Goal: Transaction & Acquisition: Purchase product/service

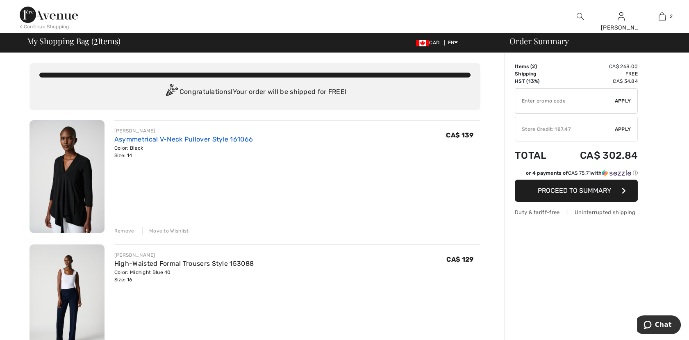
click at [134, 139] on link "Asymmetrical V-Neck Pullover Style 161066" at bounding box center [183, 139] width 139 height 8
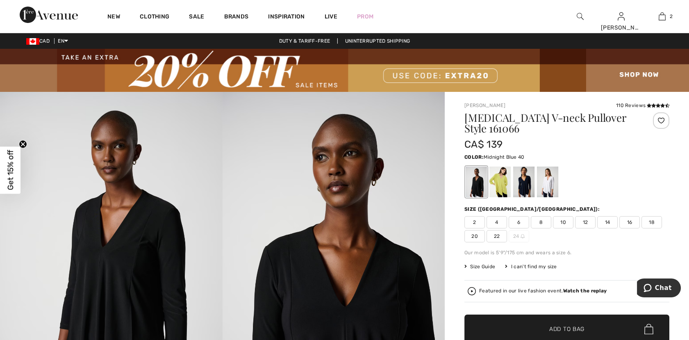
click at [525, 180] on div at bounding box center [523, 181] width 21 height 31
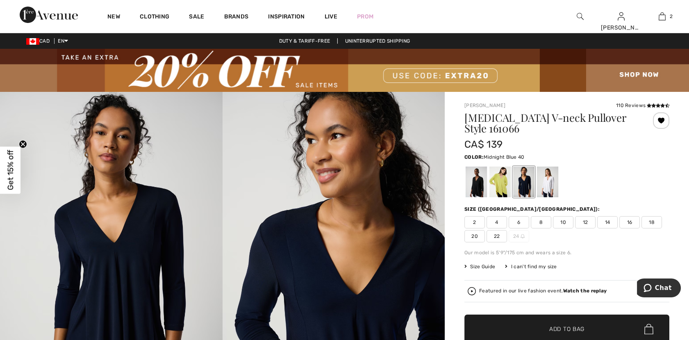
scroll to position [91, 0]
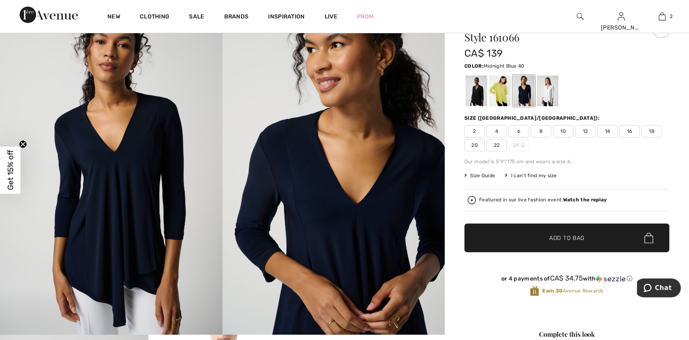
click at [609, 132] on span "14" at bounding box center [607, 131] width 20 height 12
click at [587, 237] on span "✔ Added to Bag Add to Bag" at bounding box center [566, 237] width 205 height 29
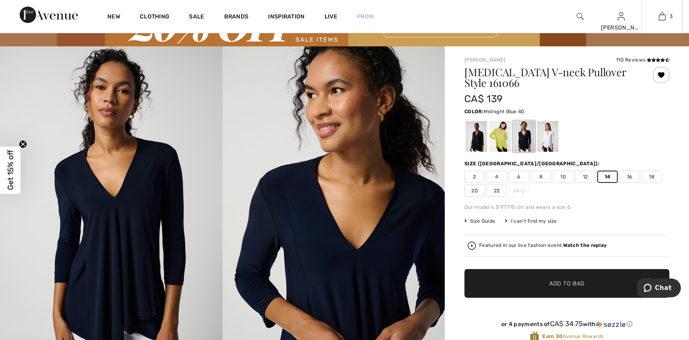
scroll to position [0, 0]
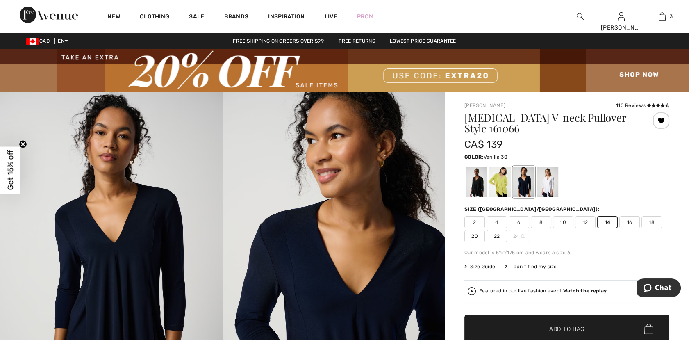
click at [551, 183] on div at bounding box center [547, 181] width 21 height 31
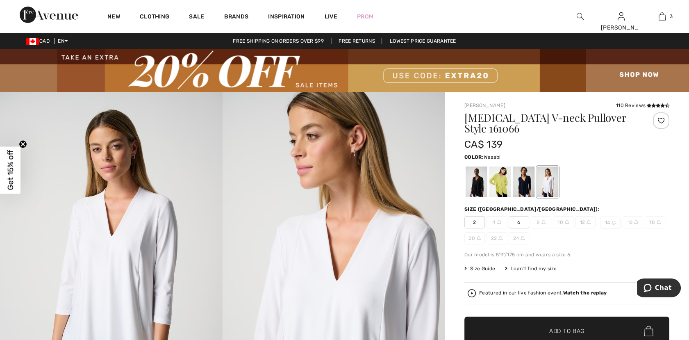
click at [502, 182] on div at bounding box center [500, 181] width 21 height 31
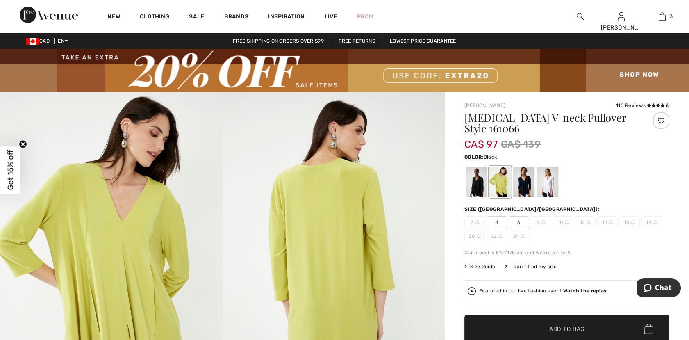
click at [478, 183] on div at bounding box center [476, 181] width 21 height 31
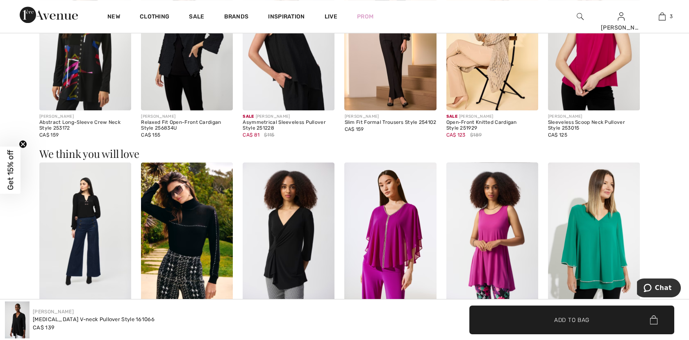
scroll to position [1412, 0]
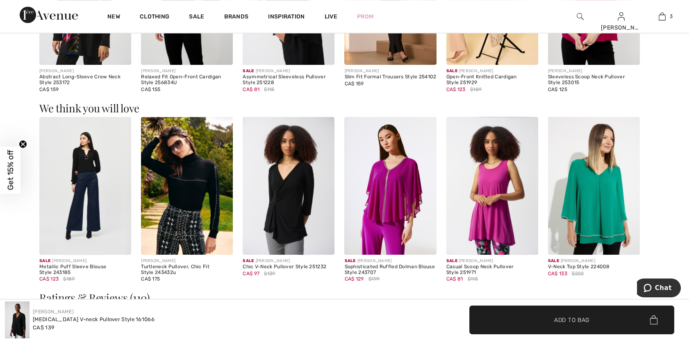
click at [294, 201] on img at bounding box center [289, 186] width 92 height 138
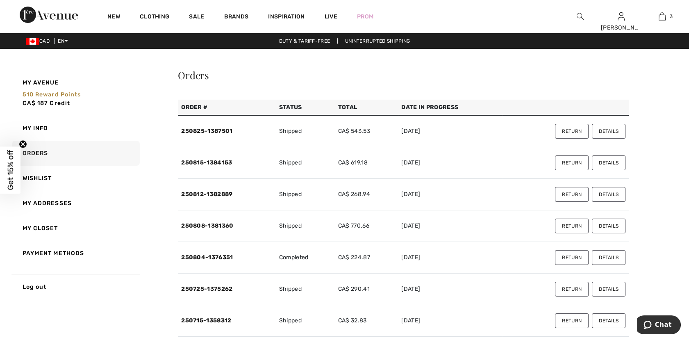
click at [612, 132] on button "Details" at bounding box center [609, 131] width 34 height 15
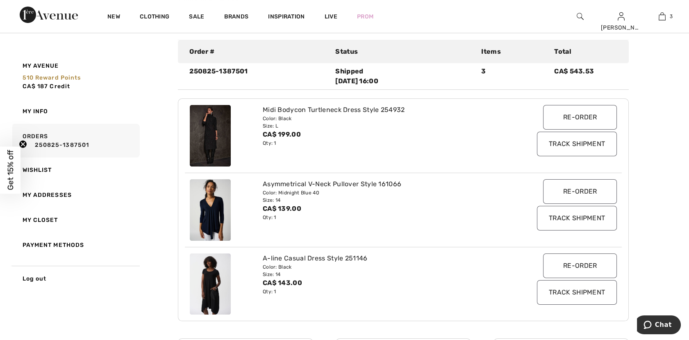
scroll to position [182, 0]
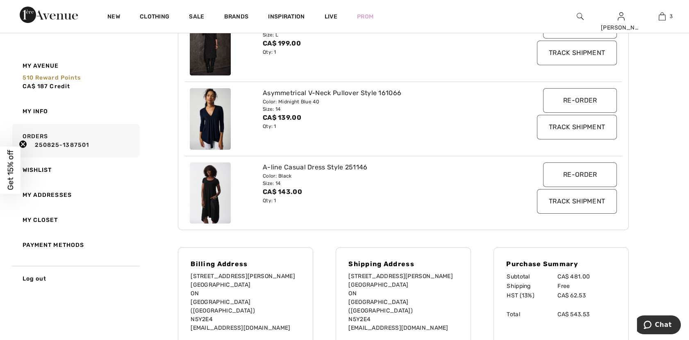
click at [571, 95] on input "Re-order" at bounding box center [580, 100] width 74 height 25
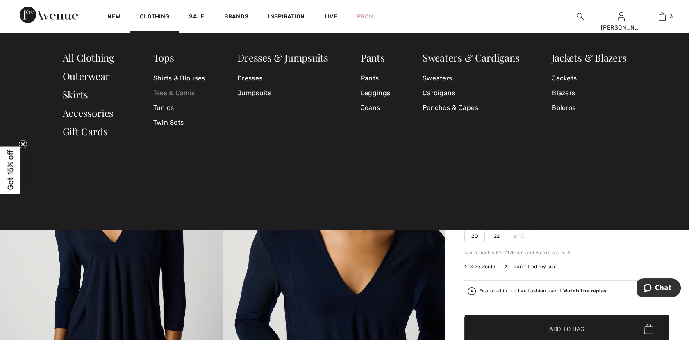
click at [176, 90] on link "Tees & Camis" at bounding box center [179, 93] width 52 height 15
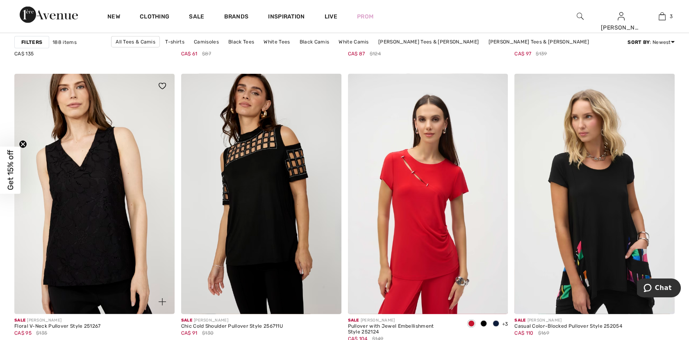
scroll to position [4100, 0]
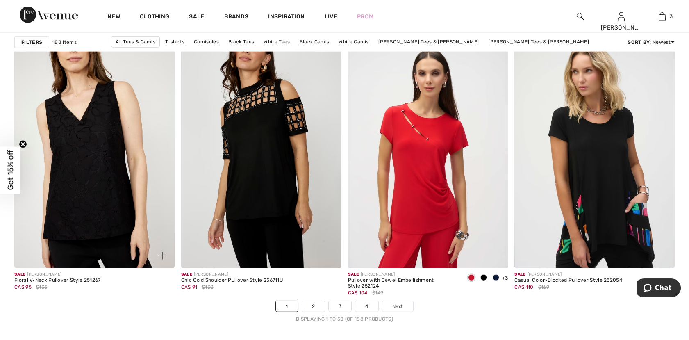
click at [98, 193] on img at bounding box center [94, 148] width 160 height 240
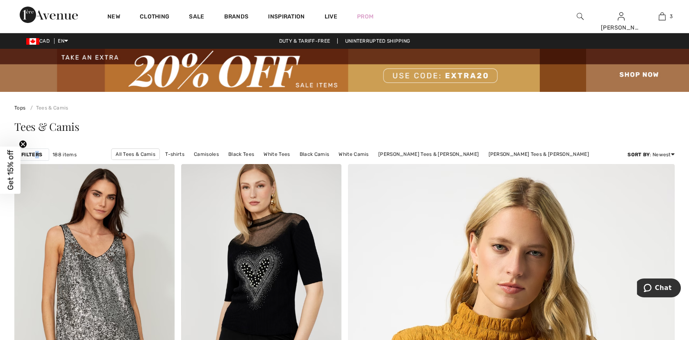
click at [35, 153] on strong "Filters" at bounding box center [31, 154] width 21 height 7
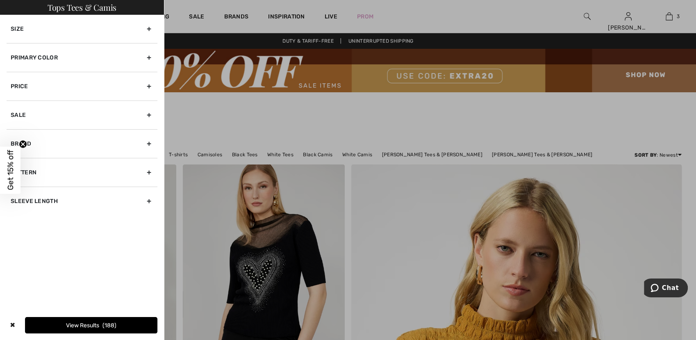
click at [150, 57] on div "Primary Color" at bounding box center [82, 57] width 151 height 29
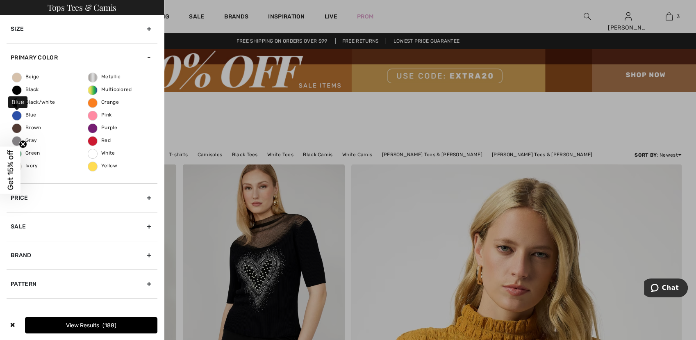
click at [29, 114] on span "Blue" at bounding box center [24, 115] width 24 height 6
click at [0, 0] on input "Blue" at bounding box center [0, 0] width 0 height 0
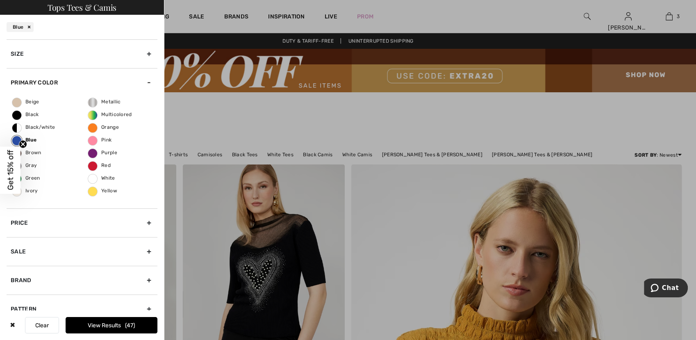
scroll to position [41, 0]
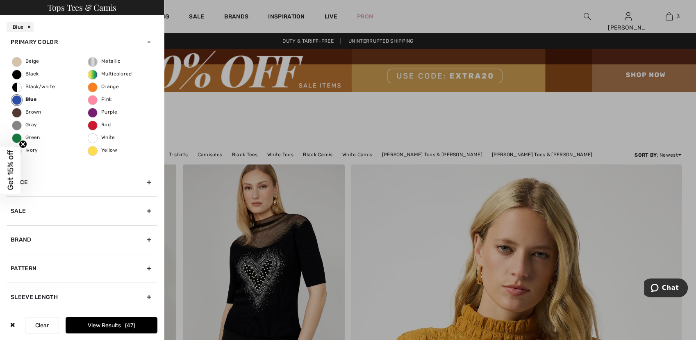
click at [143, 268] on div "Pattern" at bounding box center [82, 268] width 151 height 29
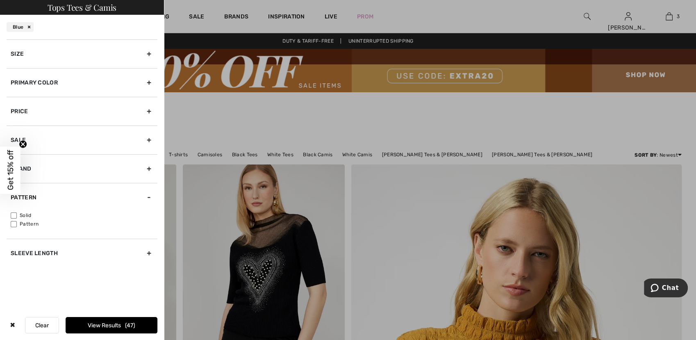
scroll to position [0, 0]
click at [14, 212] on label "Solid" at bounding box center [84, 215] width 147 height 7
click at [14, 212] on input"] "Solid" at bounding box center [14, 215] width 6 height 6
checkbox input"] "true"
click at [120, 322] on button "View Results 46" at bounding box center [112, 325] width 92 height 16
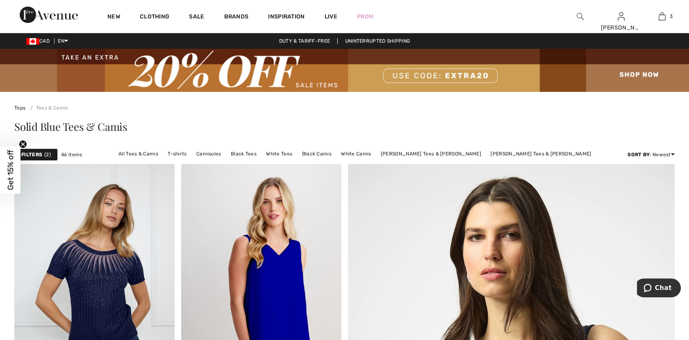
scroll to position [137, 0]
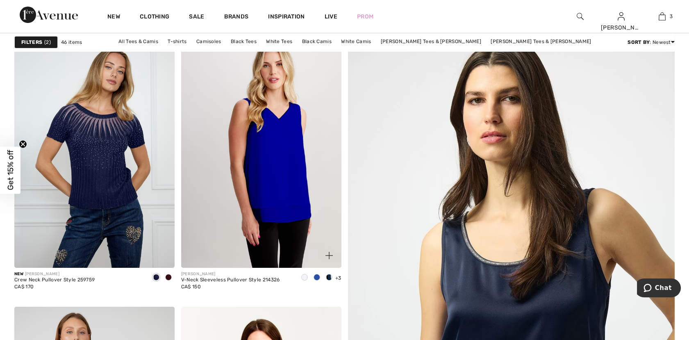
click at [284, 201] on img at bounding box center [261, 147] width 160 height 240
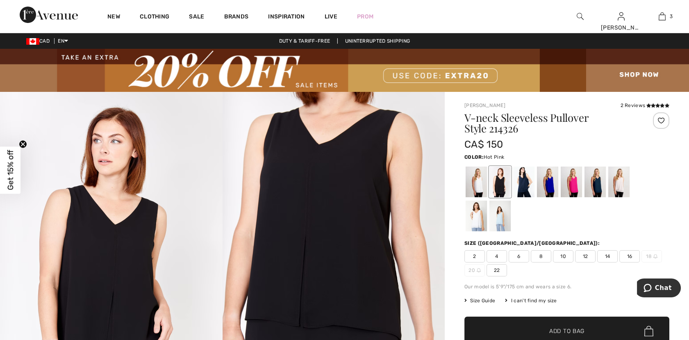
click at [576, 183] on div at bounding box center [571, 181] width 21 height 31
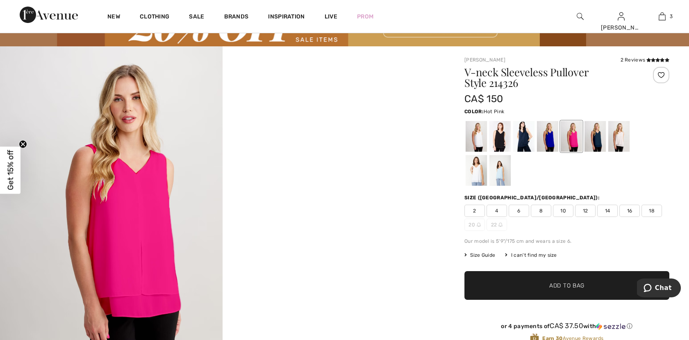
scroll to position [137, 0]
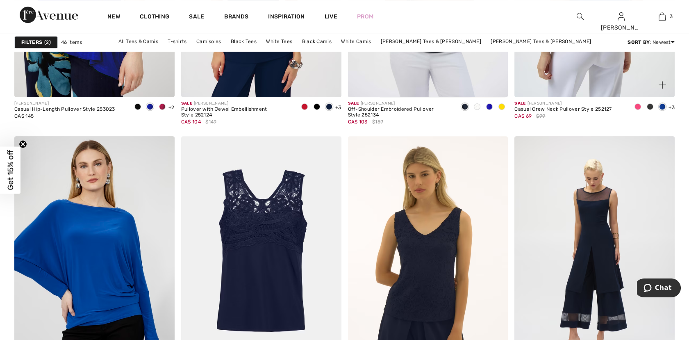
scroll to position [956, 0]
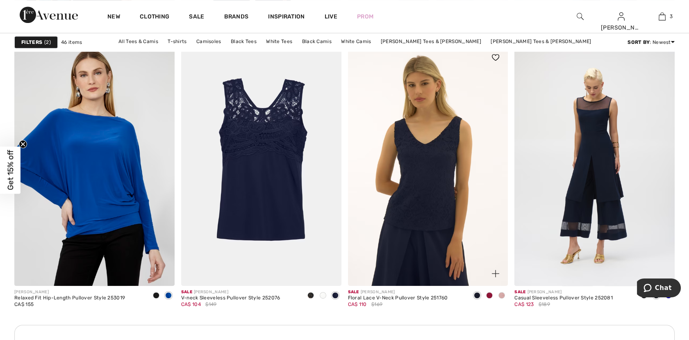
click at [489, 293] on span at bounding box center [489, 295] width 7 height 7
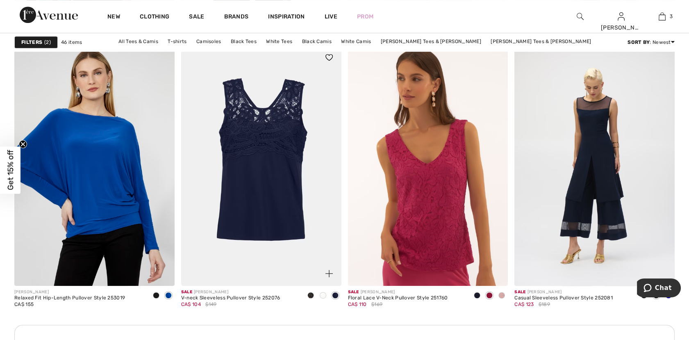
click at [270, 172] on img at bounding box center [261, 165] width 160 height 240
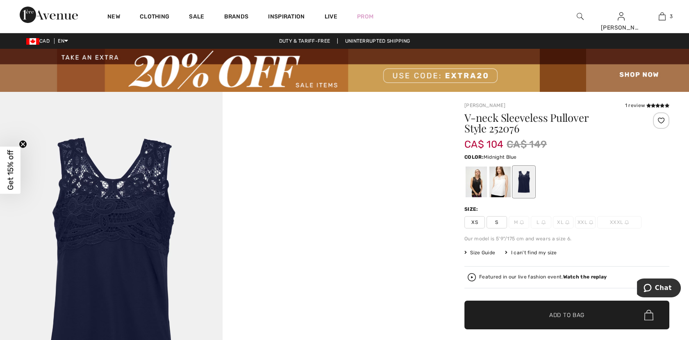
click at [522, 180] on div at bounding box center [523, 181] width 21 height 31
click at [499, 183] on div at bounding box center [500, 181] width 21 height 31
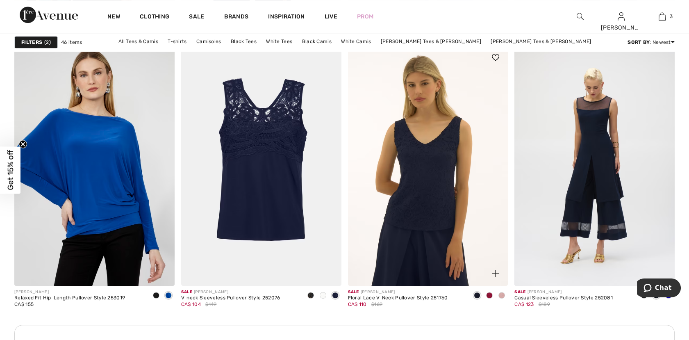
click at [433, 199] on img at bounding box center [428, 165] width 160 height 240
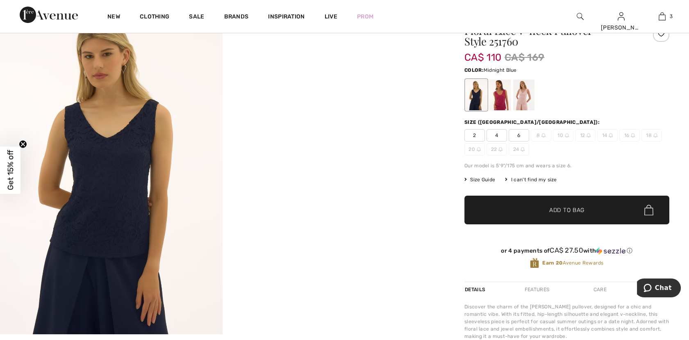
scroll to position [137, 0]
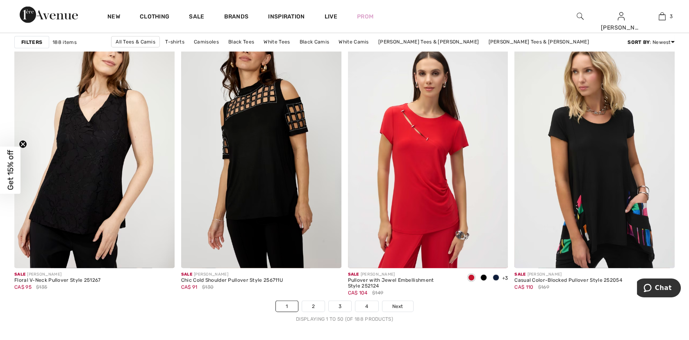
scroll to position [4282, 0]
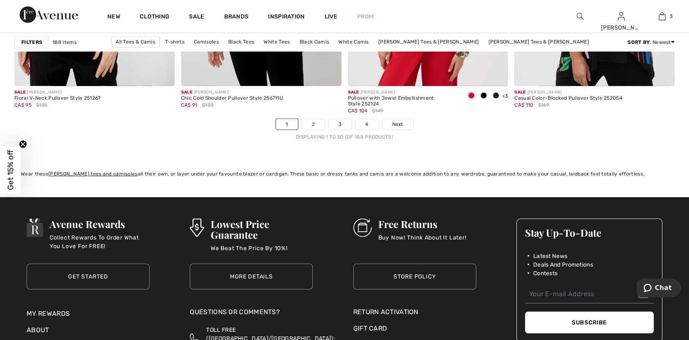
click at [317, 124] on link "2" at bounding box center [313, 124] width 23 height 11
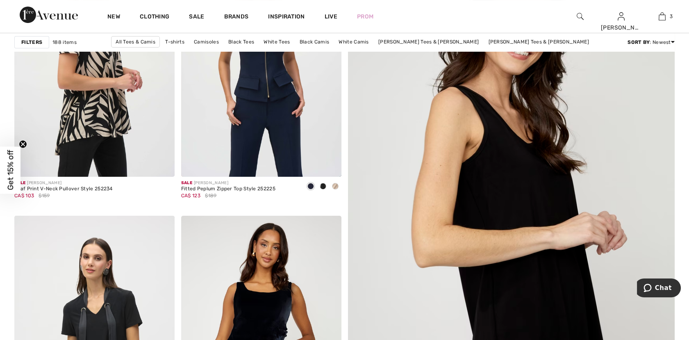
scroll to position [455, 0]
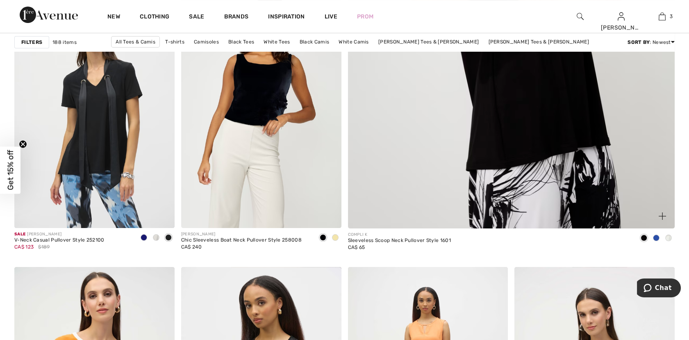
click at [487, 141] on img at bounding box center [511, 3] width 392 height 589
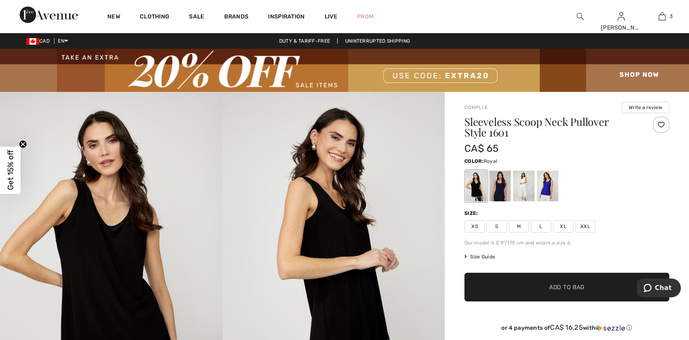
click at [549, 191] on div at bounding box center [547, 186] width 21 height 31
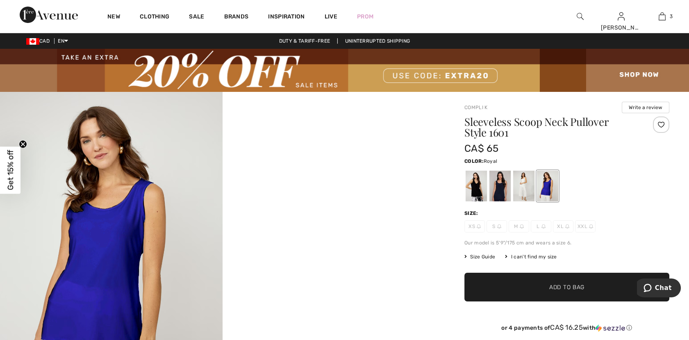
scroll to position [137, 0]
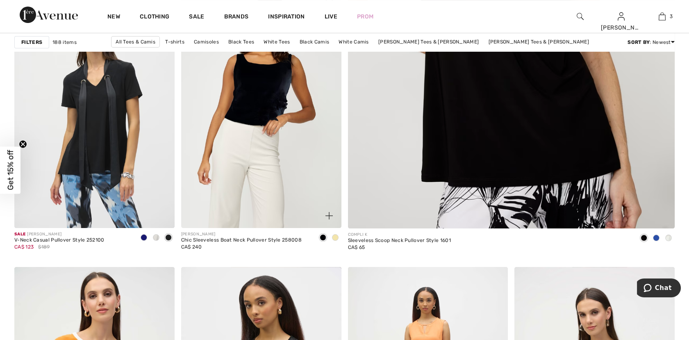
click at [260, 116] on img at bounding box center [261, 108] width 160 height 240
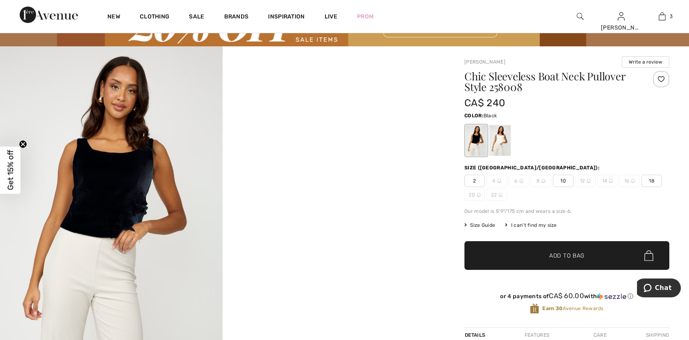
scroll to position [137, 0]
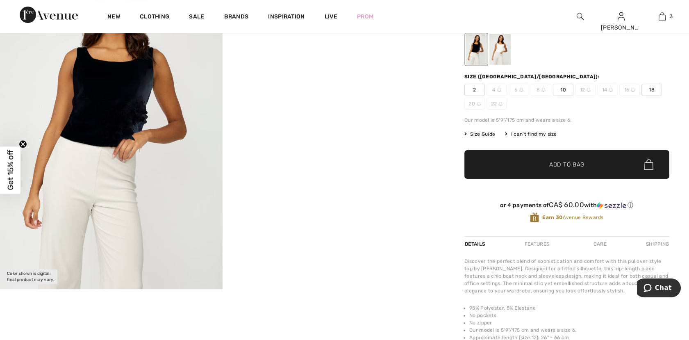
click at [501, 56] on div at bounding box center [500, 49] width 21 height 31
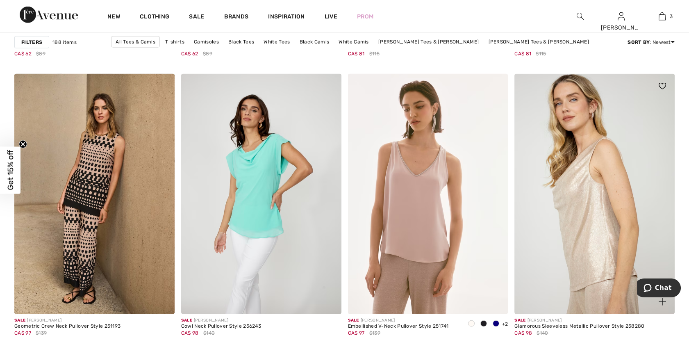
scroll to position [4282, 0]
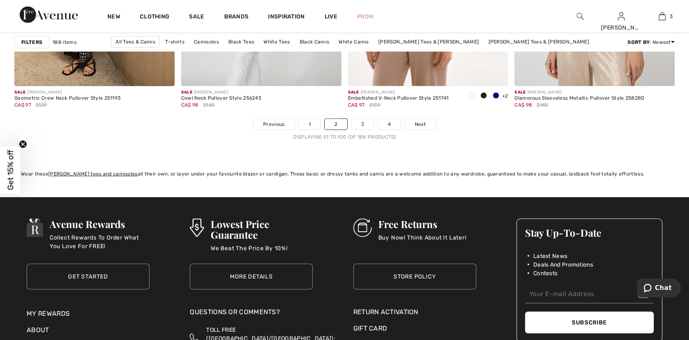
click at [366, 123] on link "3" at bounding box center [362, 124] width 23 height 11
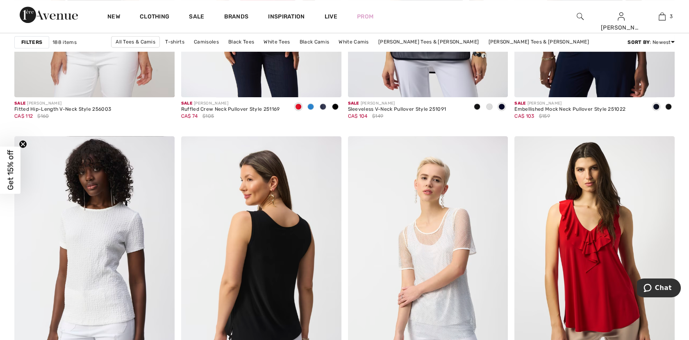
scroll to position [956, 0]
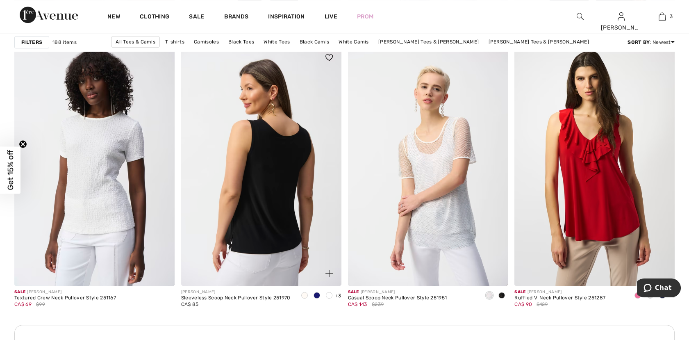
click at [282, 209] on img at bounding box center [261, 165] width 160 height 240
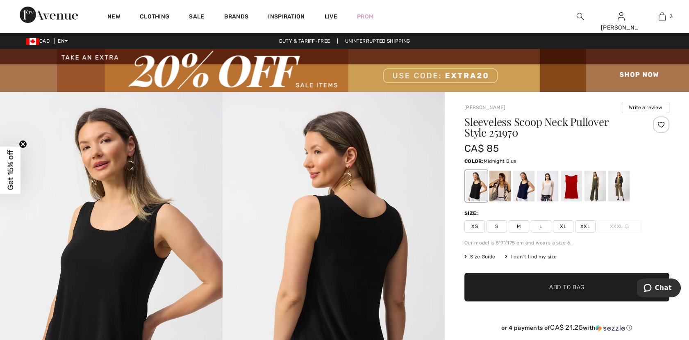
click at [528, 187] on div at bounding box center [523, 186] width 21 height 31
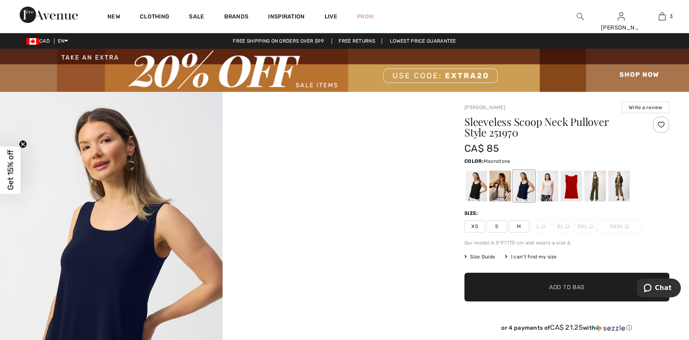
click at [549, 192] on div at bounding box center [547, 186] width 21 height 31
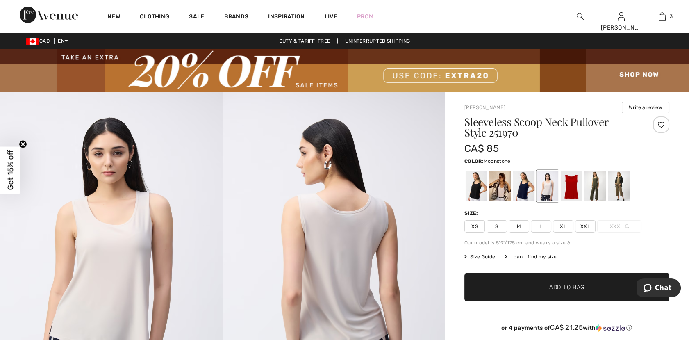
click at [484, 258] on span "Size Guide" at bounding box center [479, 256] width 31 height 7
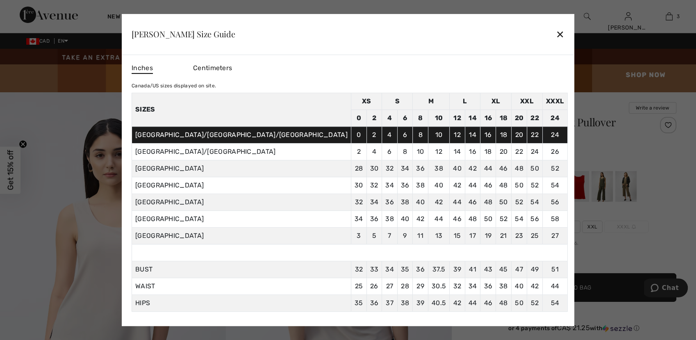
click at [556, 30] on div "✕" at bounding box center [560, 33] width 9 height 17
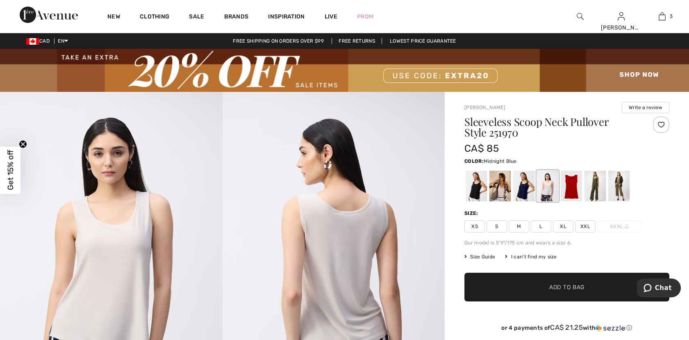
click at [524, 178] on div at bounding box center [523, 186] width 21 height 31
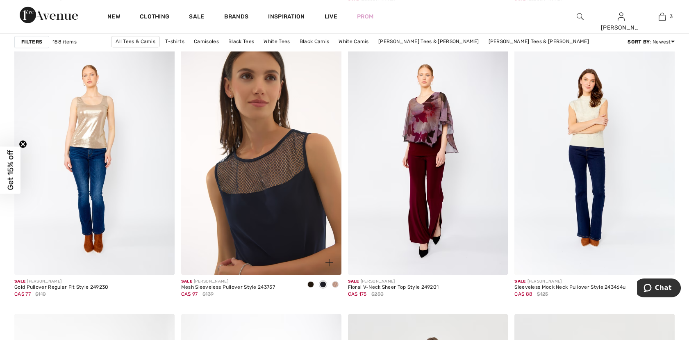
scroll to position [2915, 0]
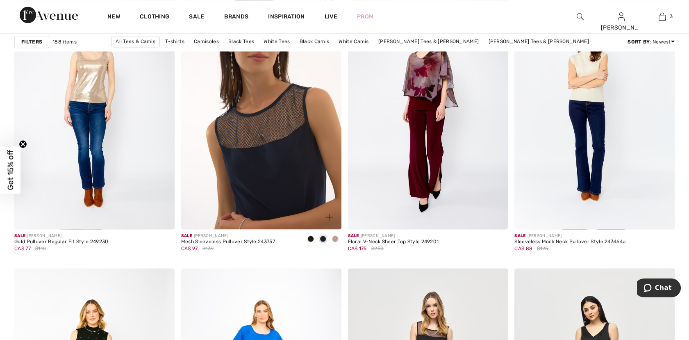
click at [276, 153] on img at bounding box center [261, 109] width 160 height 240
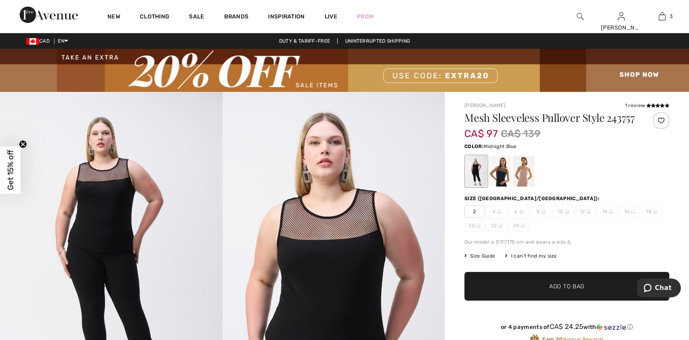
click at [501, 185] on div at bounding box center [500, 171] width 21 height 31
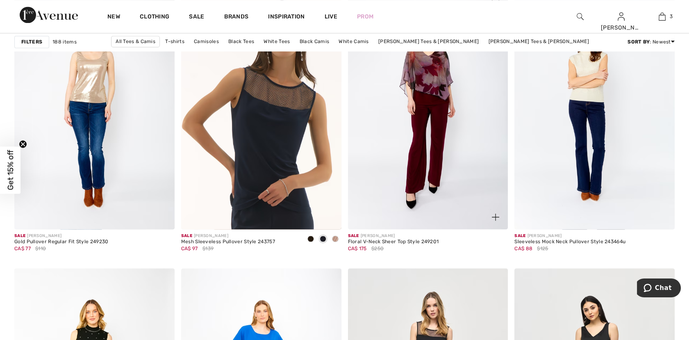
scroll to position [3097, 0]
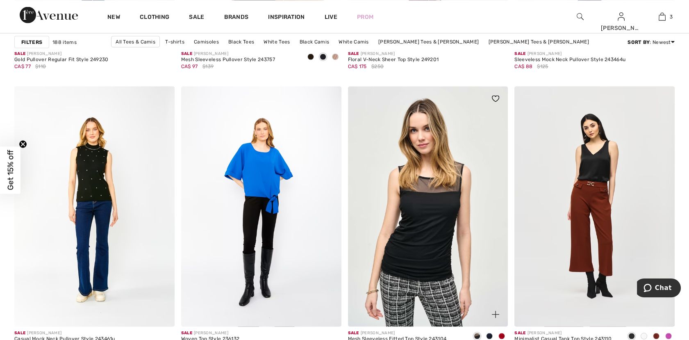
click at [430, 224] on img at bounding box center [428, 206] width 160 height 240
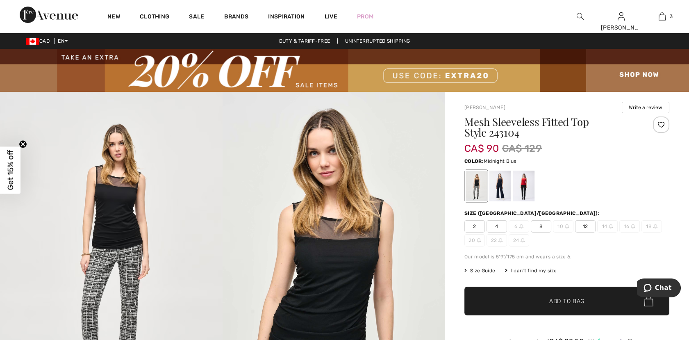
click at [502, 183] on div at bounding box center [500, 186] width 21 height 31
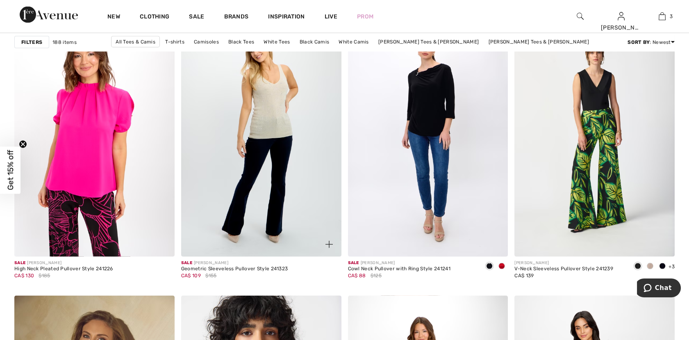
scroll to position [3507, 0]
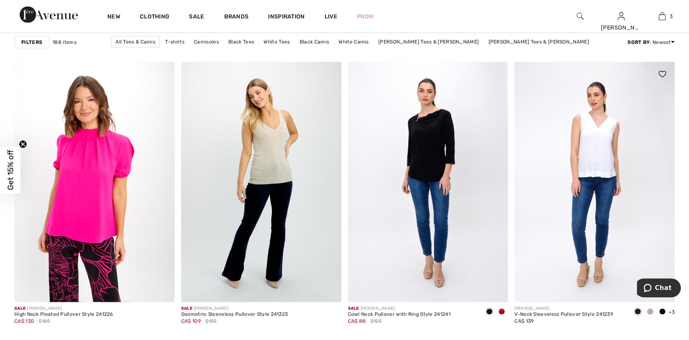
click at [599, 137] on img at bounding box center [595, 182] width 160 height 240
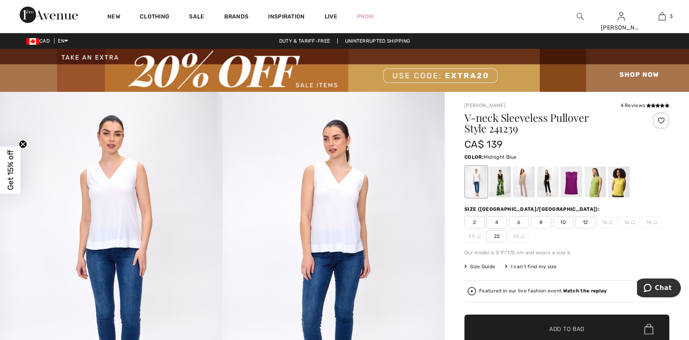
click at [548, 178] on div at bounding box center [547, 181] width 21 height 31
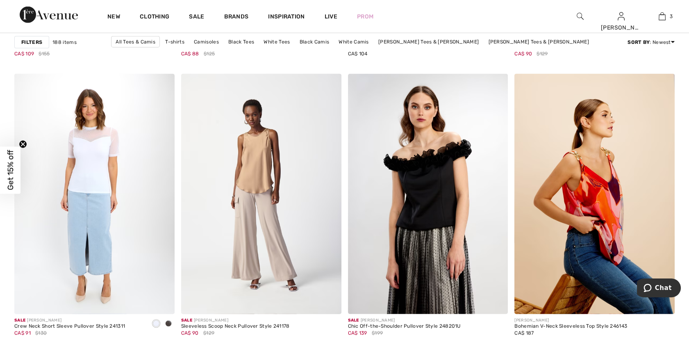
scroll to position [4327, 0]
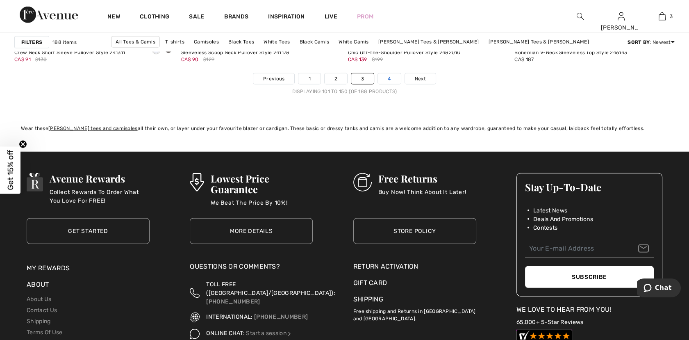
click at [390, 78] on link "4" at bounding box center [389, 78] width 23 height 11
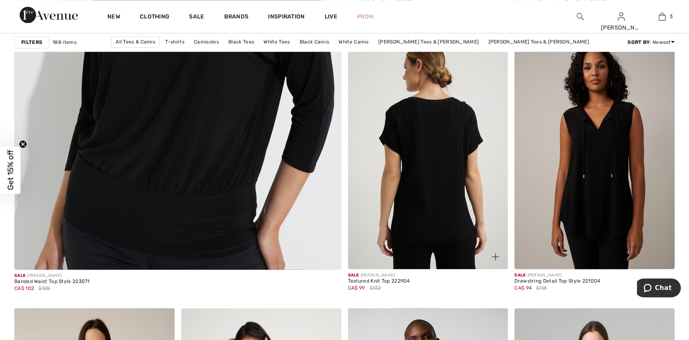
scroll to position [2824, 0]
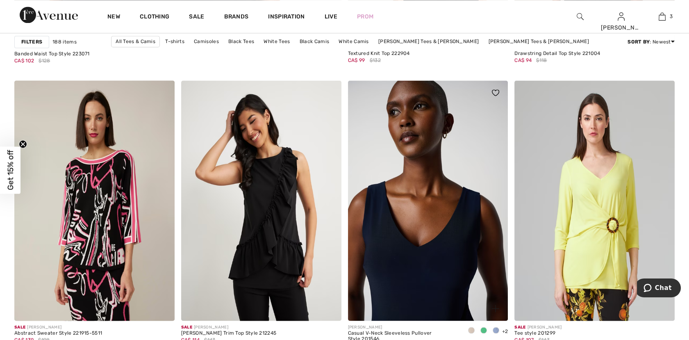
click at [441, 262] on img at bounding box center [428, 200] width 160 height 240
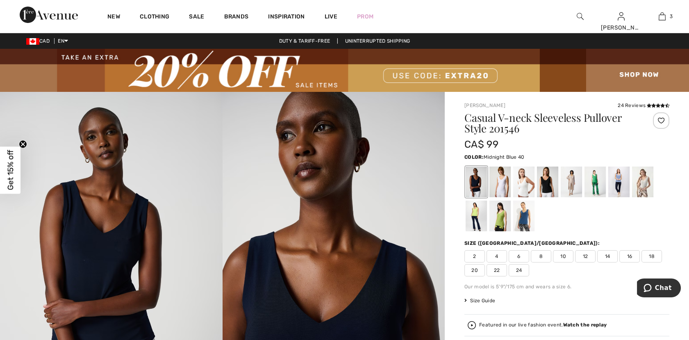
click at [475, 184] on div at bounding box center [476, 181] width 21 height 31
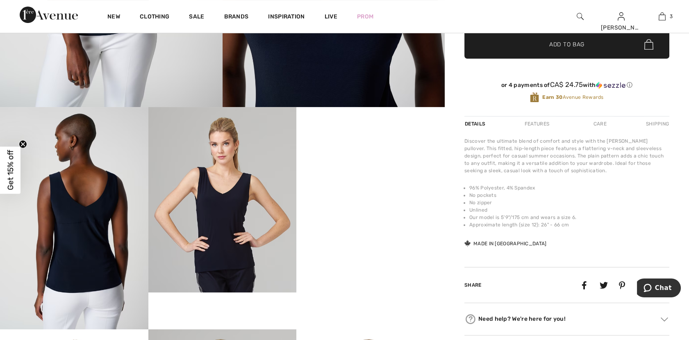
scroll to position [91, 0]
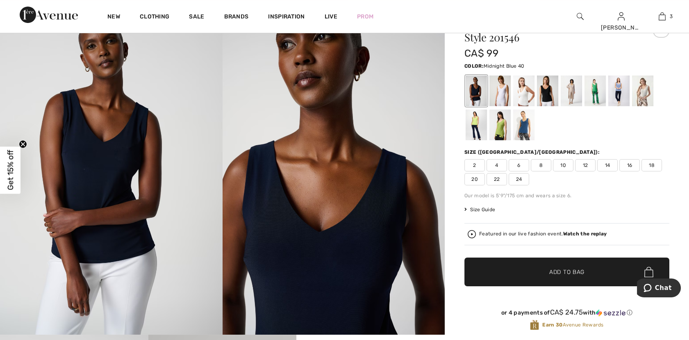
click at [487, 211] on span "Size Guide" at bounding box center [479, 209] width 31 height 7
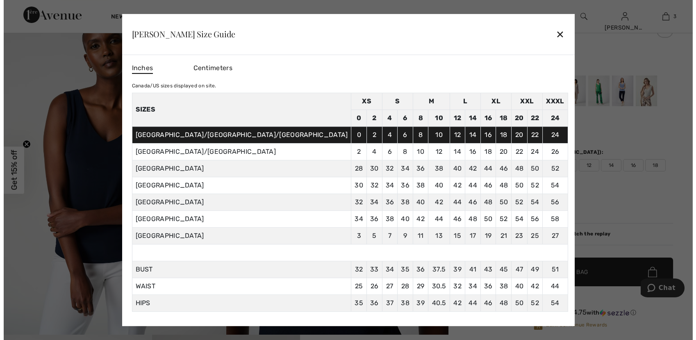
scroll to position [91, 0]
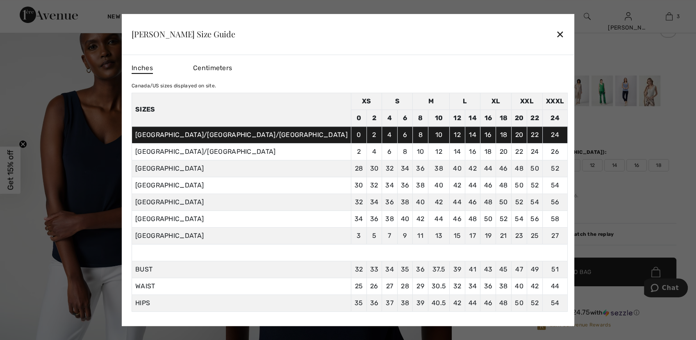
click at [616, 201] on div at bounding box center [348, 170] width 696 height 340
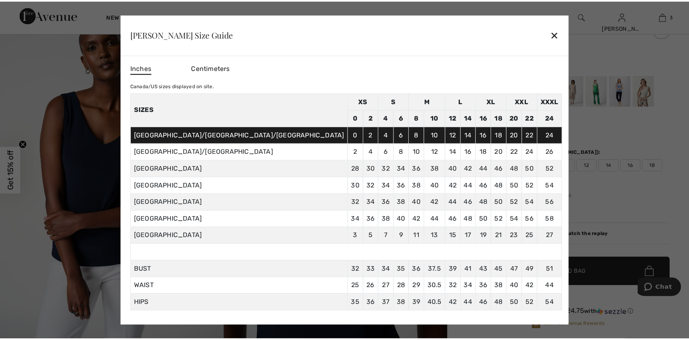
scroll to position [91, 0]
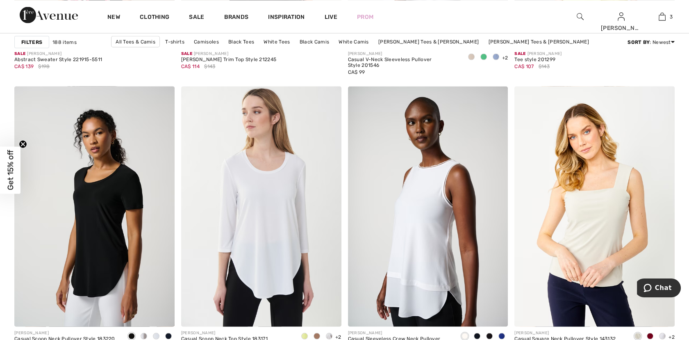
scroll to position [3143, 0]
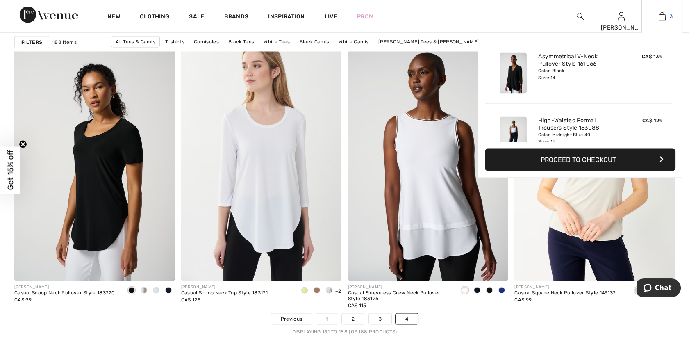
click at [664, 18] on img at bounding box center [662, 16] width 7 height 10
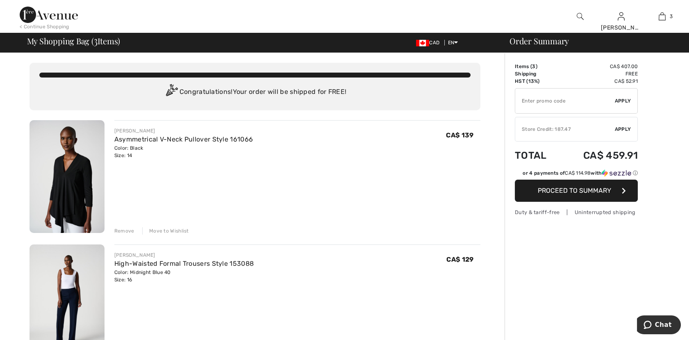
click at [570, 188] on span "Proceed to Summary" at bounding box center [574, 191] width 73 height 8
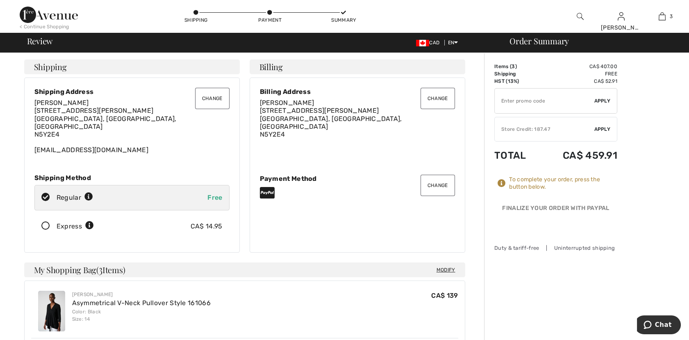
click at [547, 133] on div "✔ Store Credit: 187.47 Apply Remove" at bounding box center [555, 129] width 123 height 25
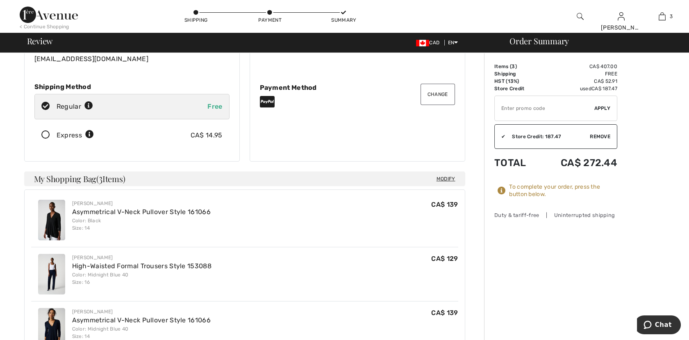
scroll to position [137, 0]
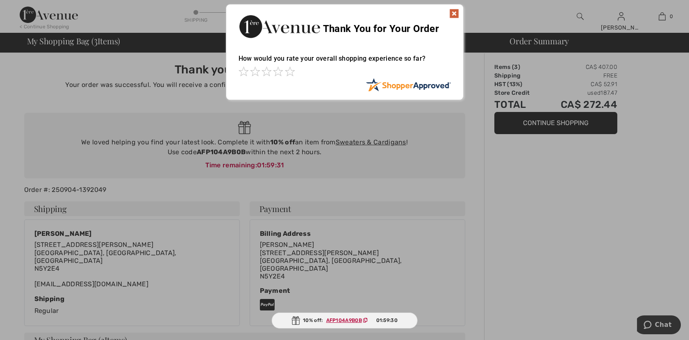
click at [453, 12] on img at bounding box center [454, 14] width 10 height 10
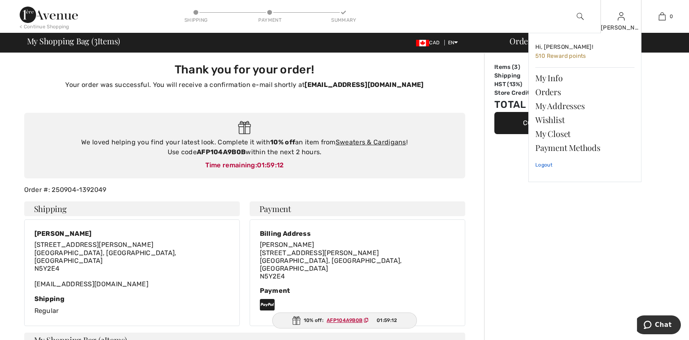
click at [540, 167] on link "Logout" at bounding box center [584, 165] width 99 height 20
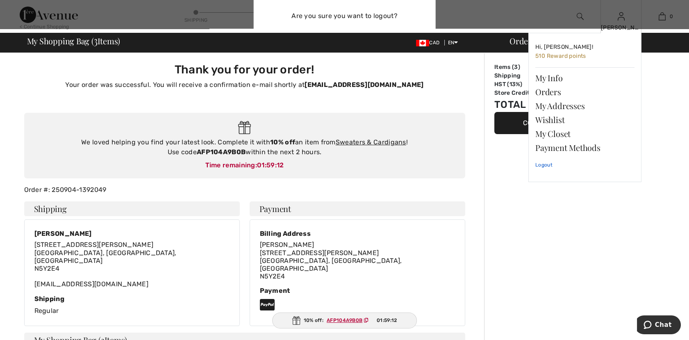
scroll to position [46, 0]
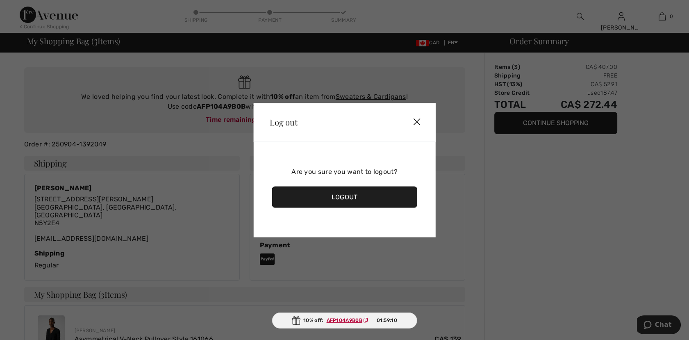
click at [392, 198] on div "Logout" at bounding box center [345, 196] width 146 height 21
